Goal: Information Seeking & Learning: Find specific fact

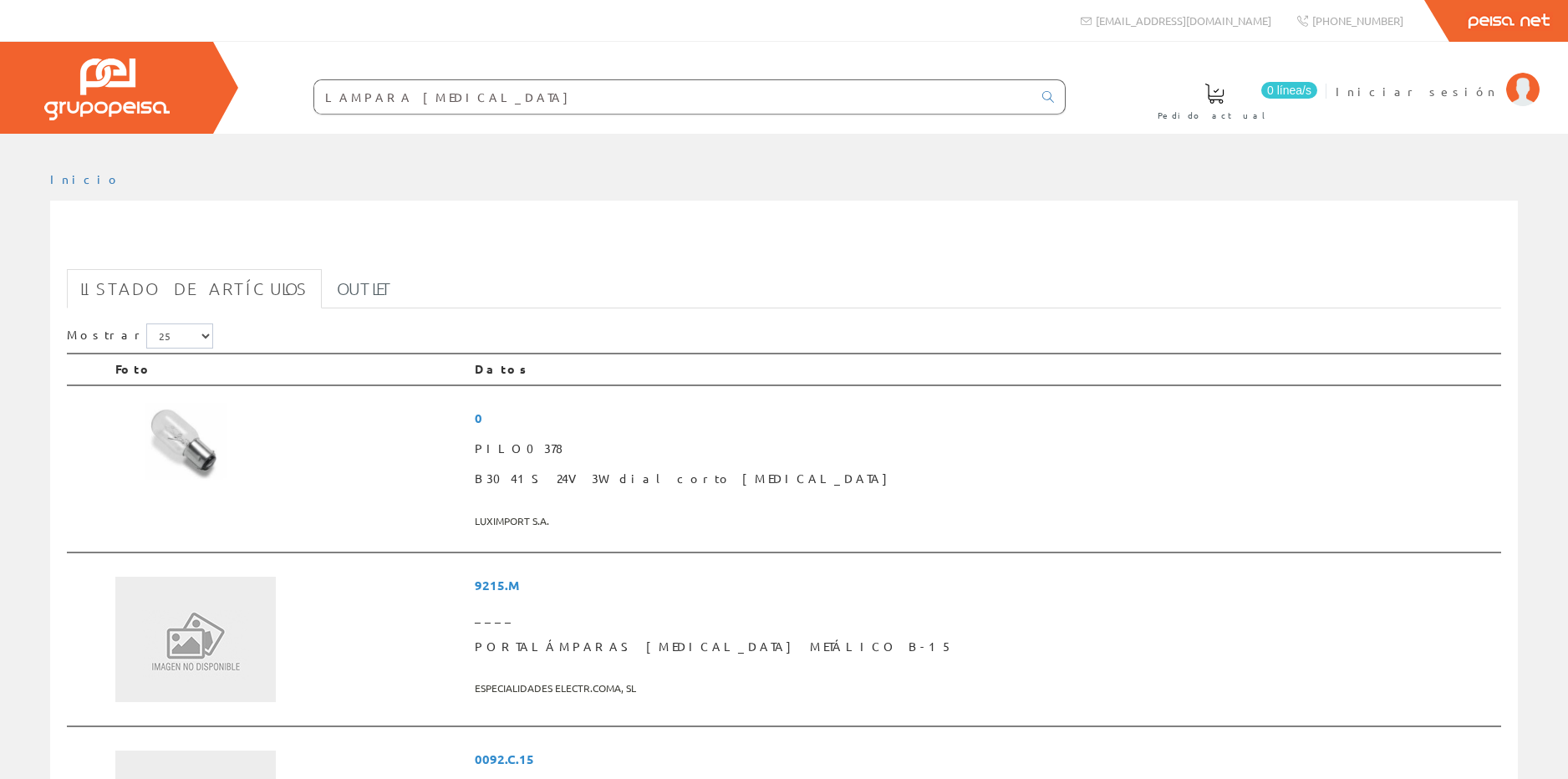
click at [451, 97] on input "LAMPARA [MEDICAL_DATA]" at bounding box center [673, 97] width 718 height 33
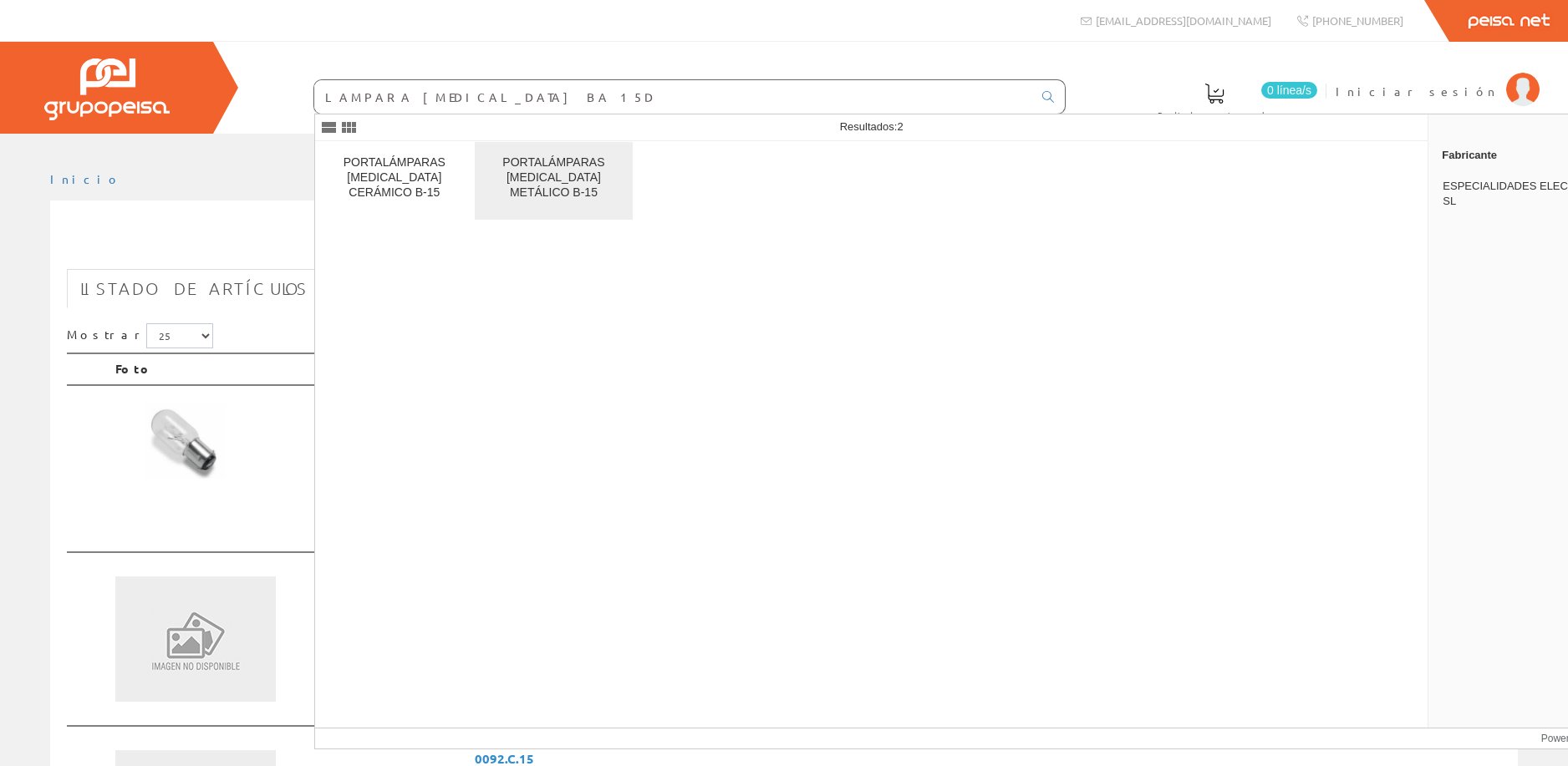
type input "LAMPARA [MEDICAL_DATA] BA 15D"
click at [555, 172] on div "PORTALÁMPARAS [MEDICAL_DATA] METÁLICO B-15" at bounding box center [555, 177] width 132 height 45
